Goal: Navigation & Orientation: Find specific page/section

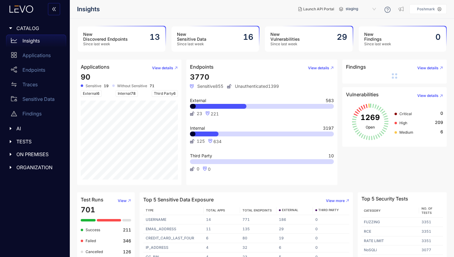
click at [14, 133] on div "AI" at bounding box center [35, 128] width 62 height 13
click at [15, 158] on div at bounding box center [12, 155] width 8 height 5
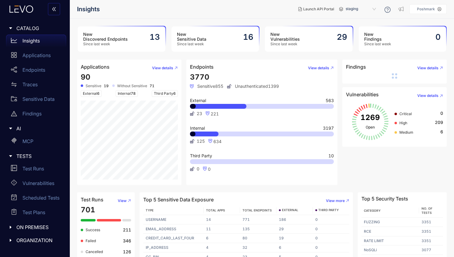
click at [13, 227] on div at bounding box center [12, 226] width 8 height 5
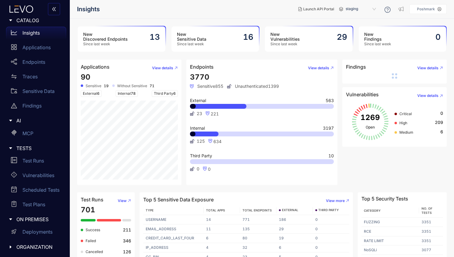
click at [17, 246] on span "ORGANIZATION" at bounding box center [38, 246] width 45 height 5
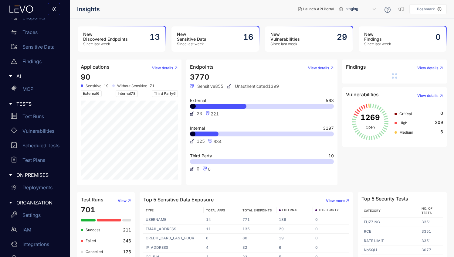
scroll to position [66, 0]
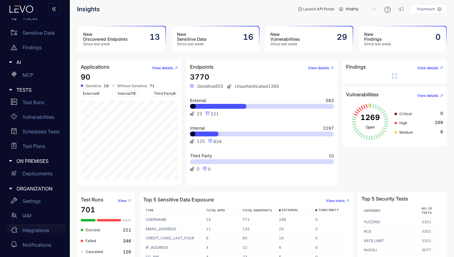
click at [31, 231] on p "Integrations" at bounding box center [35, 229] width 27 height 5
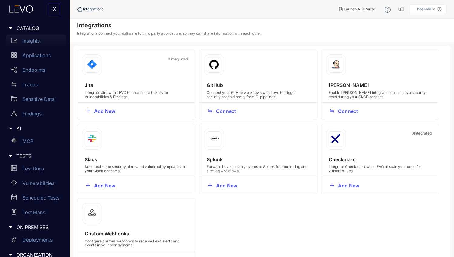
click at [32, 37] on div "Insights" at bounding box center [36, 41] width 60 height 12
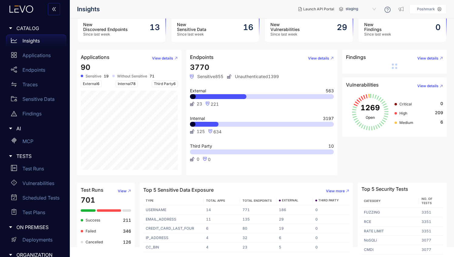
scroll to position [11, 0]
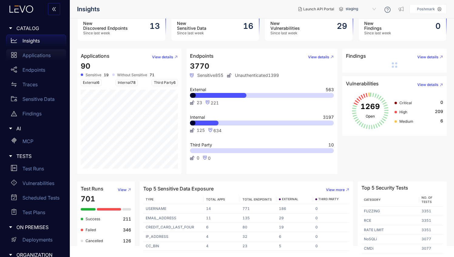
click at [39, 53] on p "Applications" at bounding box center [36, 54] width 28 height 5
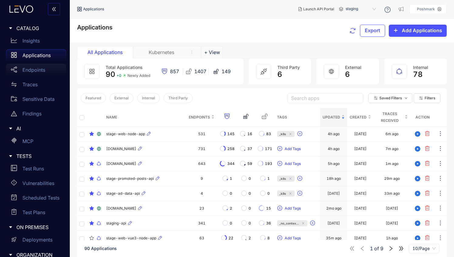
click at [42, 72] on p "Endpoints" at bounding box center [33, 69] width 23 height 5
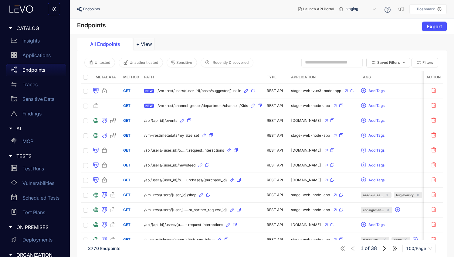
click at [388, 9] on icon at bounding box center [387, 9] width 2 height 3
click at [387, 38] on span "Levo Help Docs" at bounding box center [387, 35] width 27 height 5
click at [25, 83] on p "Traces" at bounding box center [29, 84] width 15 height 5
